Goal: Find specific page/section: Find specific page/section

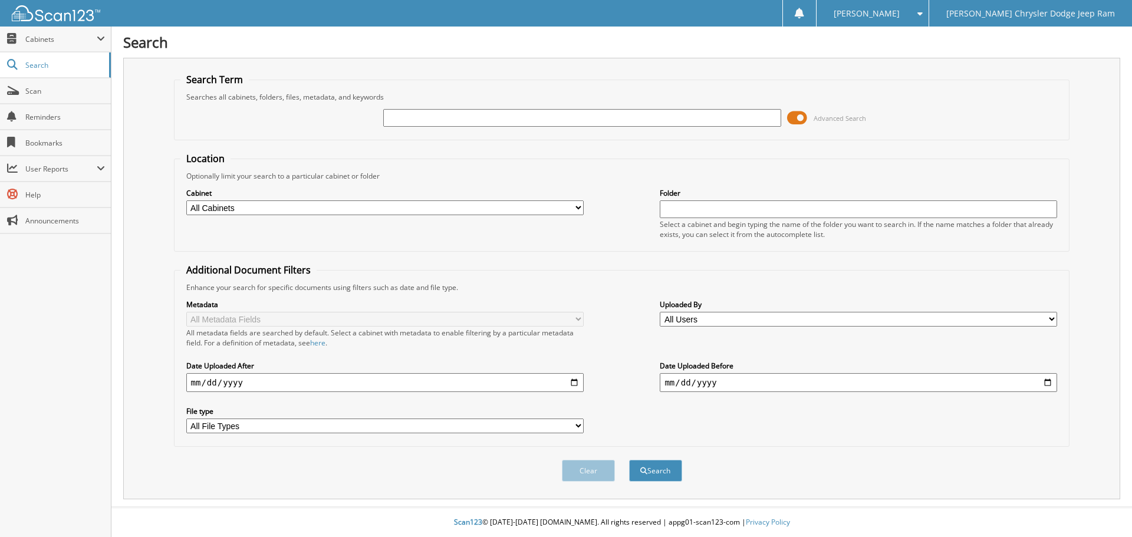
drag, startPoint x: 0, startPoint y: 0, endPoint x: 699, endPoint y: 112, distance: 708.2
click at [699, 112] on input "text" at bounding box center [581, 118] width 397 height 18
type input "[GEOGRAPHIC_DATA]"
click at [629, 460] on button "Search" at bounding box center [655, 471] width 53 height 22
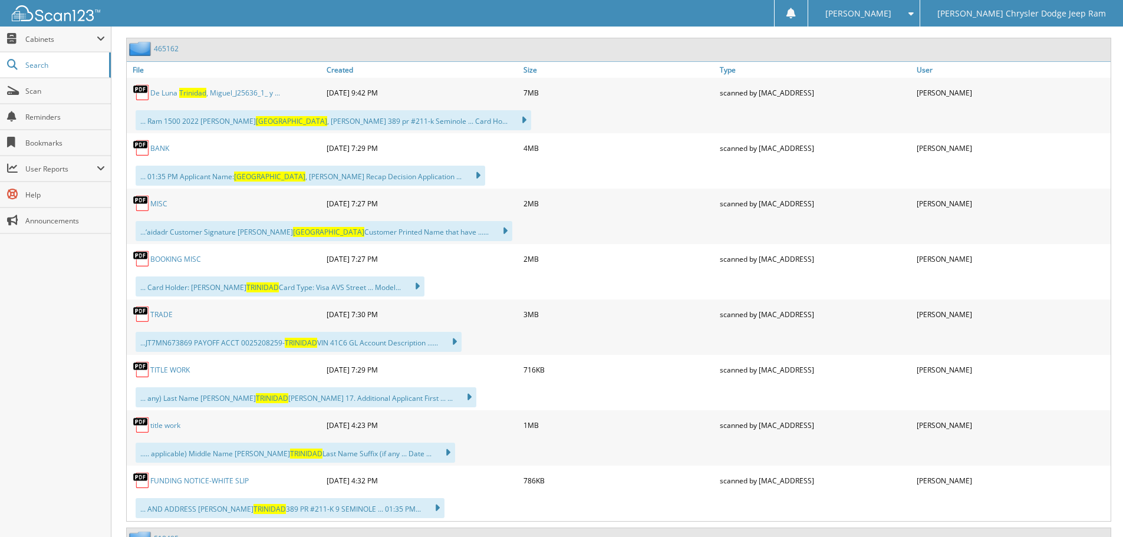
scroll to position [590, 0]
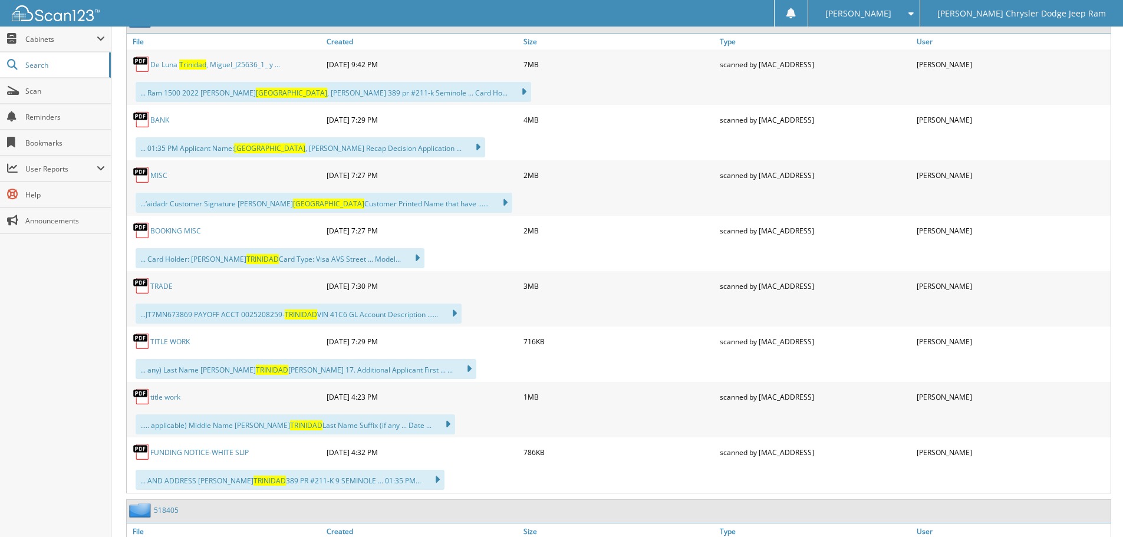
click at [174, 398] on link "t i t l e w o r k" at bounding box center [165, 397] width 30 height 10
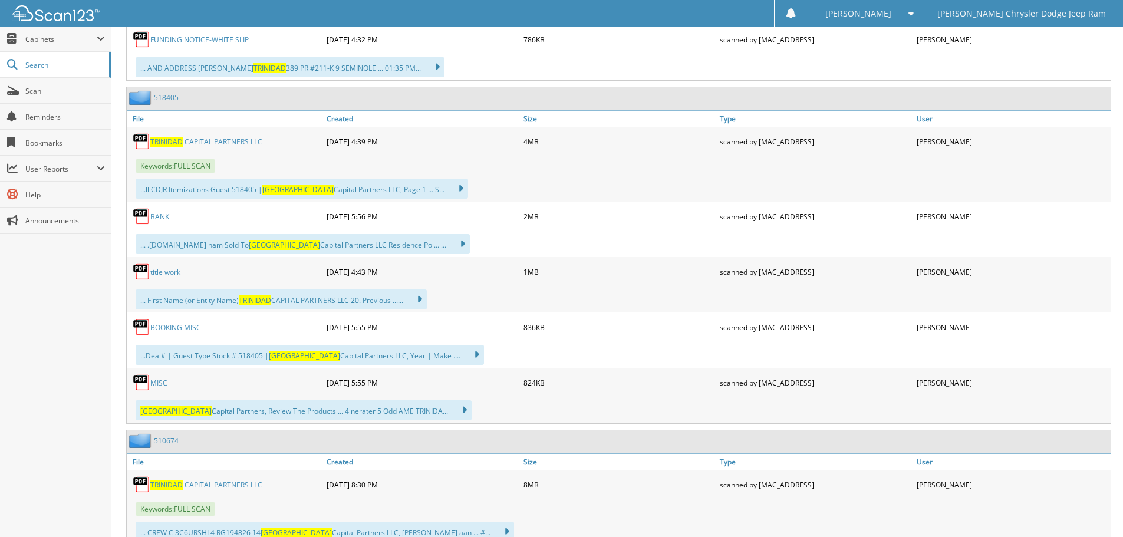
click at [173, 269] on link "t i t l e w o r k" at bounding box center [165, 272] width 30 height 10
